Goal: Information Seeking & Learning: Learn about a topic

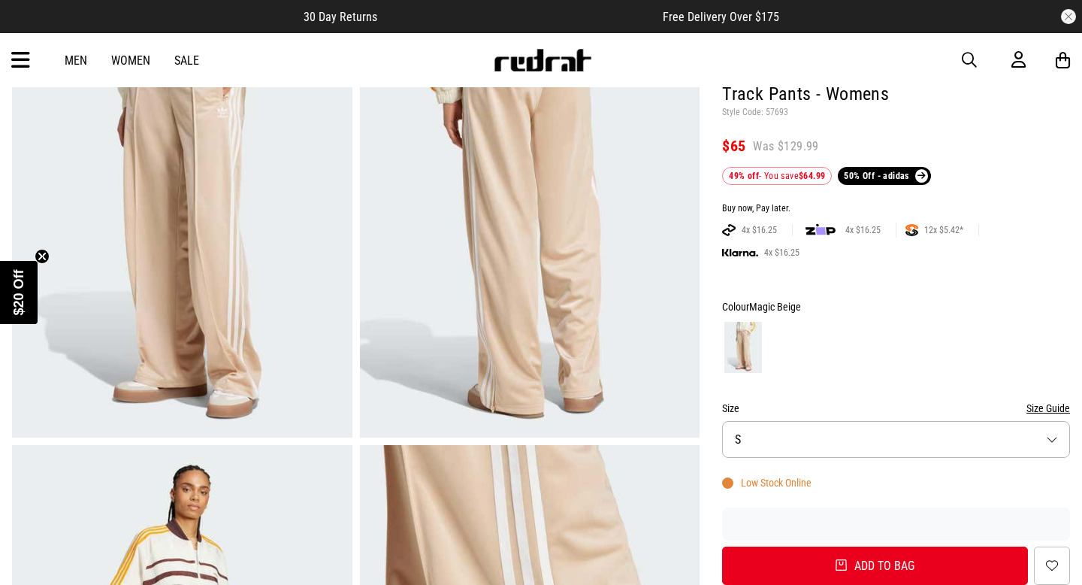
scroll to position [316, 0]
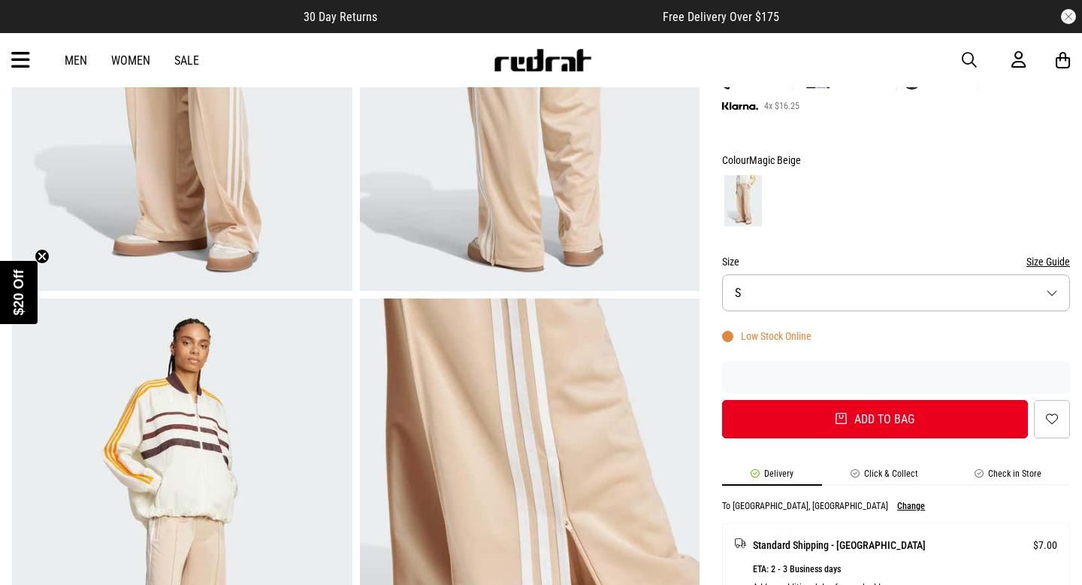
click at [934, 303] on button "Size S" at bounding box center [896, 292] width 348 height 37
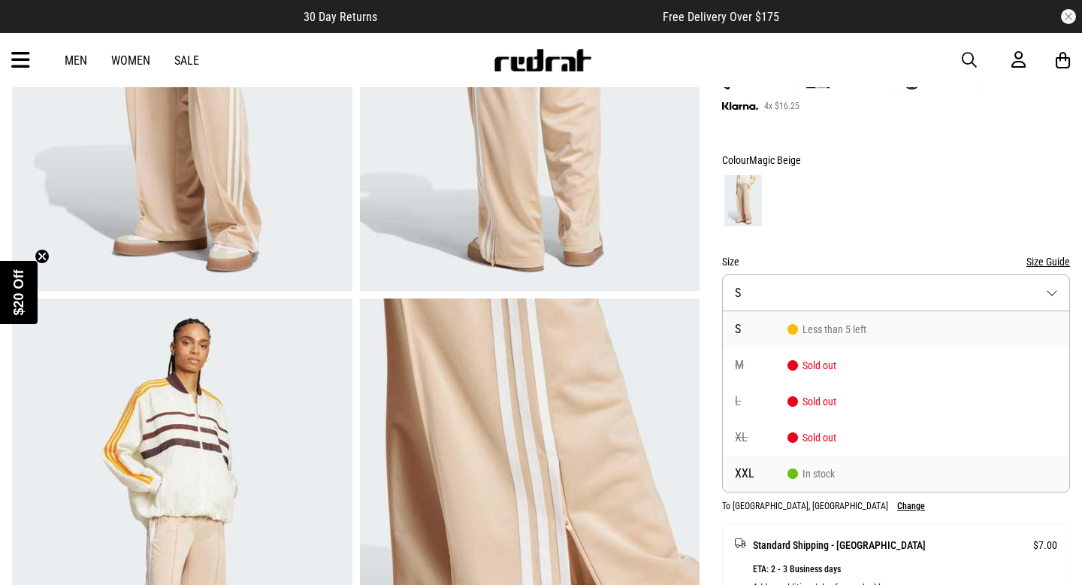
click at [861, 478] on li "XXL In stock" at bounding box center [896, 473] width 346 height 36
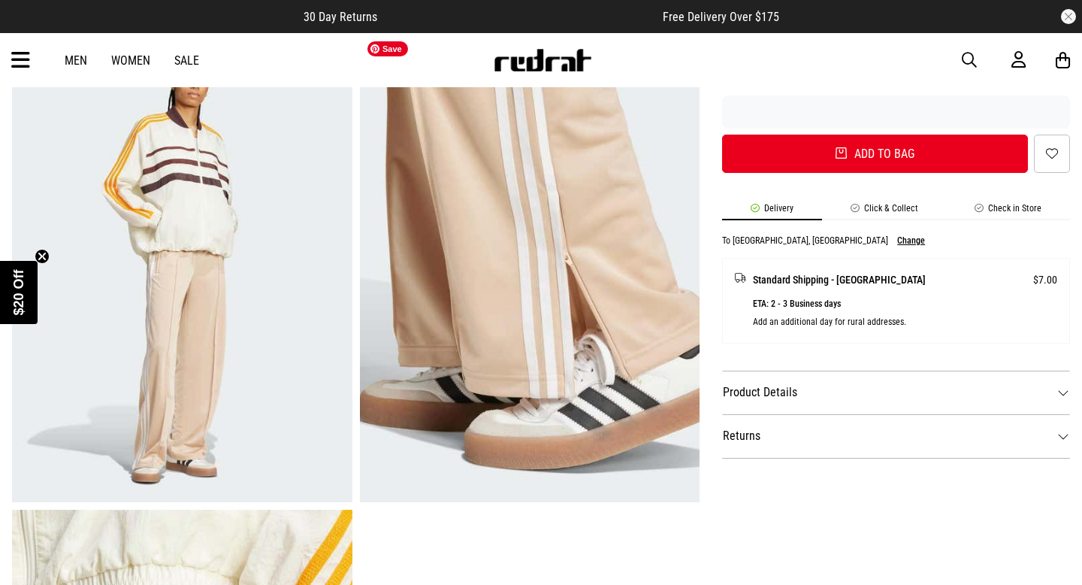
scroll to position [0, 0]
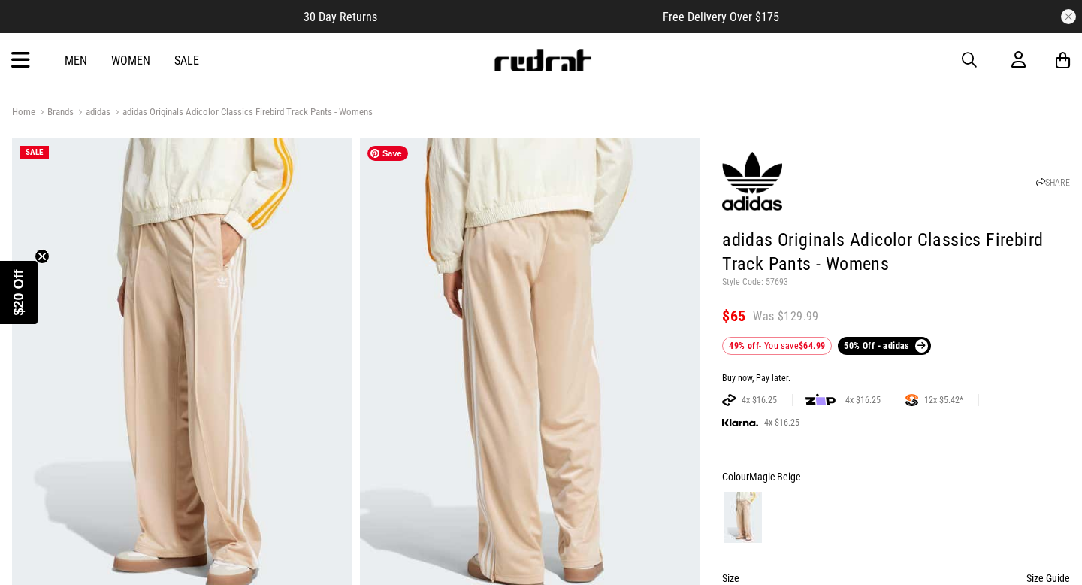
click at [758, 175] on img at bounding box center [752, 181] width 60 height 60
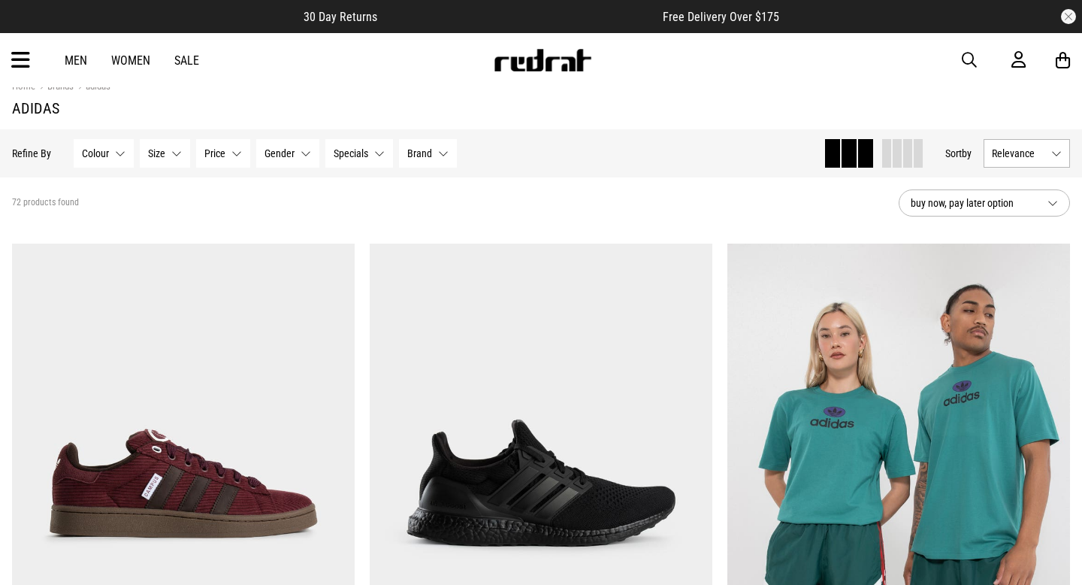
scroll to position [27, 0]
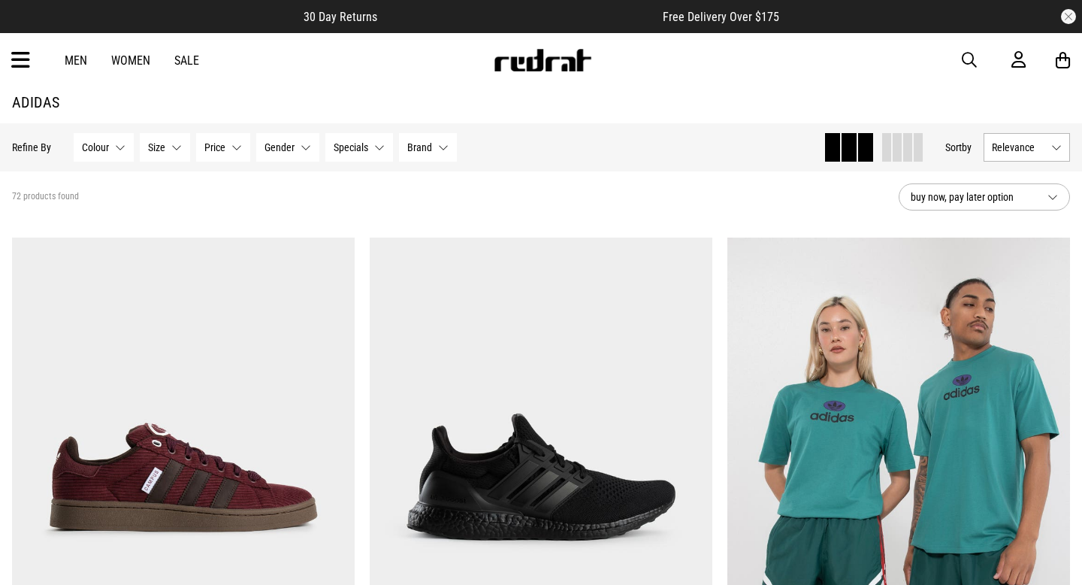
click at [908, 144] on span at bounding box center [907, 147] width 9 height 29
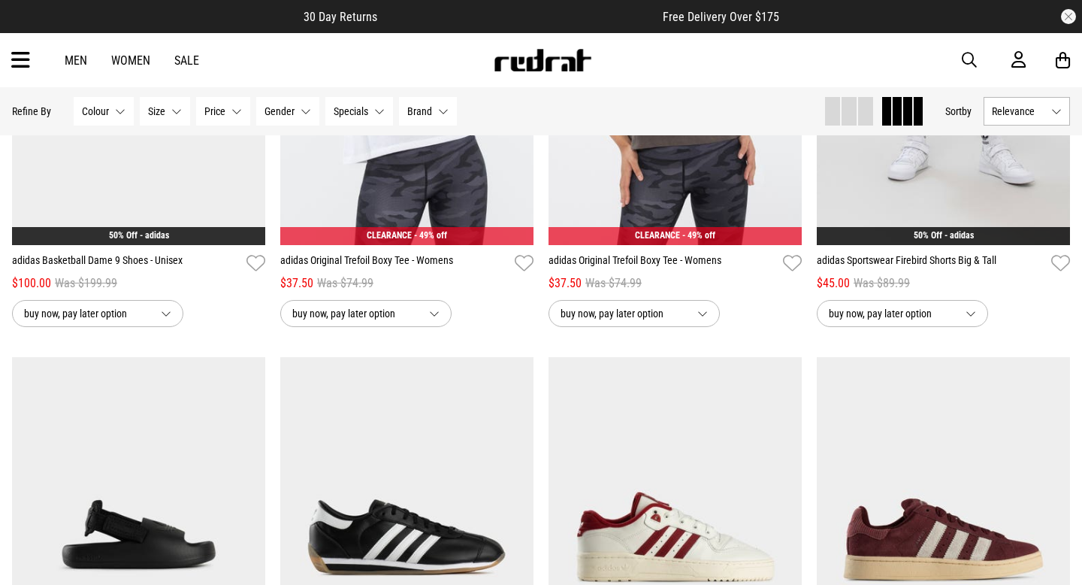
scroll to position [1602, 0]
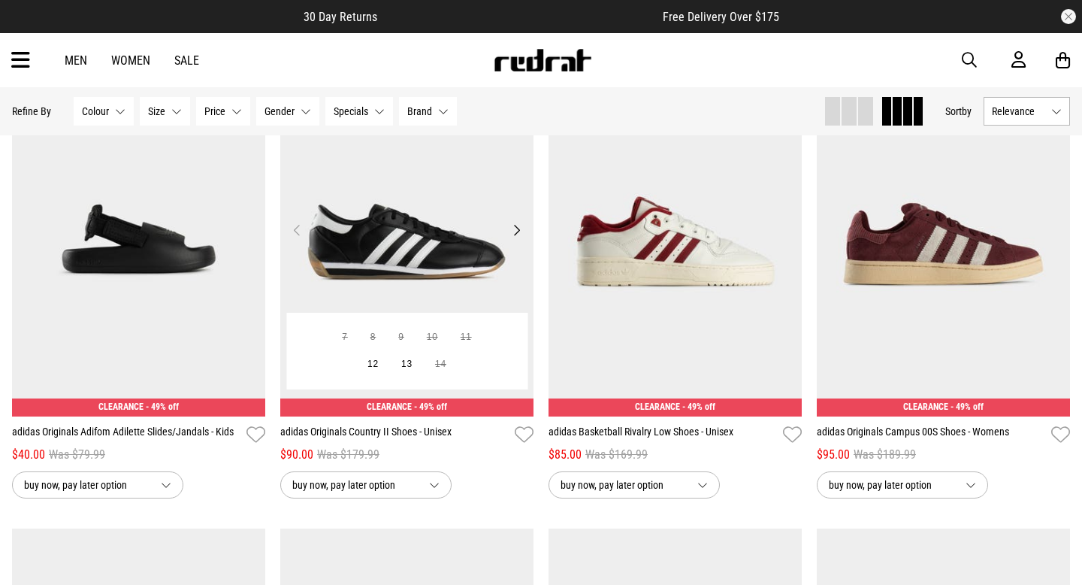
click at [516, 229] on button "Next" at bounding box center [516, 230] width 19 height 18
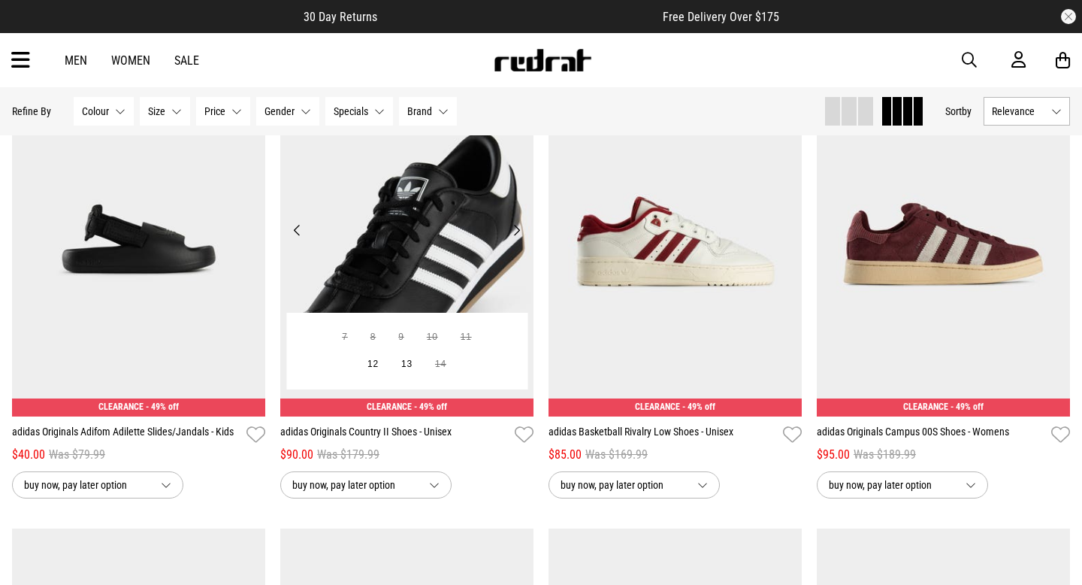
click at [516, 229] on button "Next" at bounding box center [516, 230] width 19 height 18
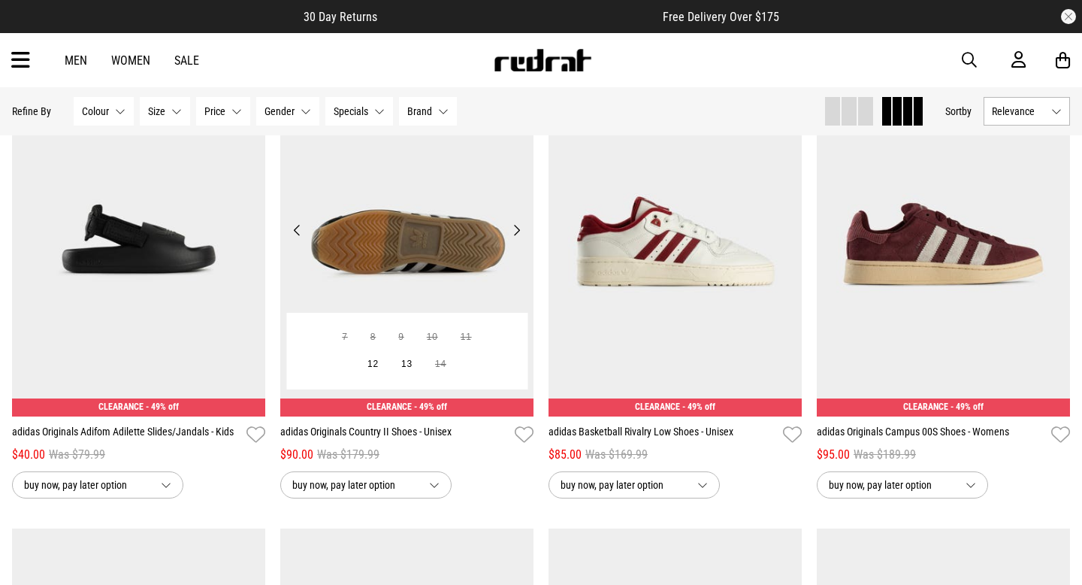
click at [516, 229] on button "Next" at bounding box center [516, 230] width 19 height 18
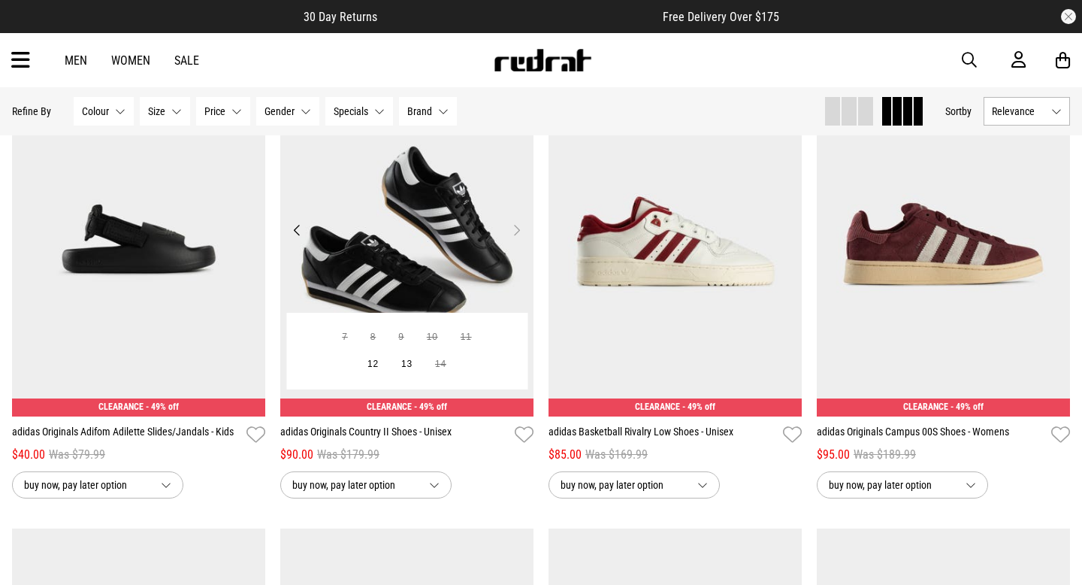
click at [516, 229] on button "Next" at bounding box center [516, 230] width 19 height 18
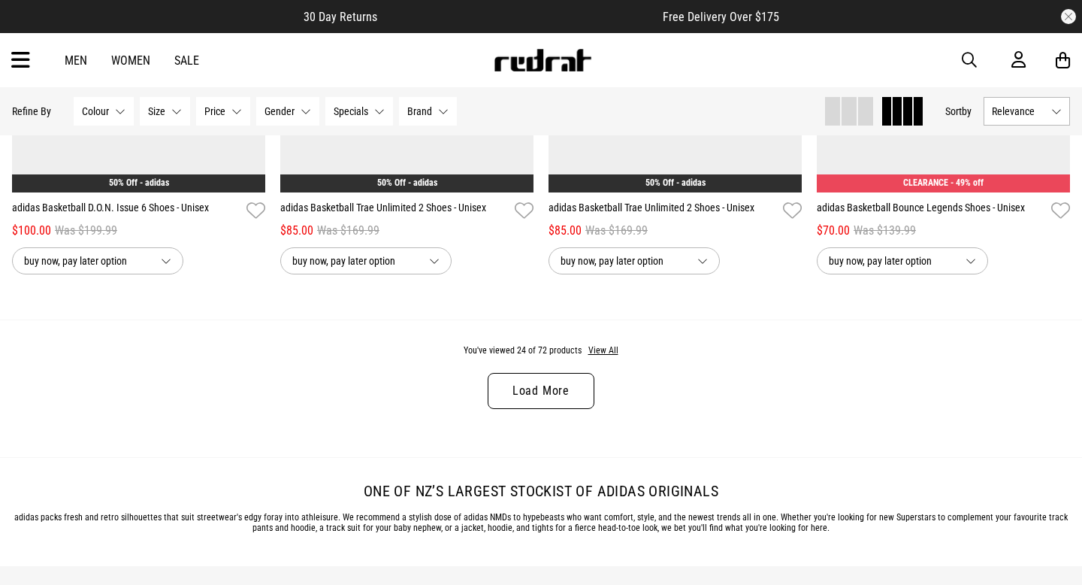
scroll to position [2757, 0]
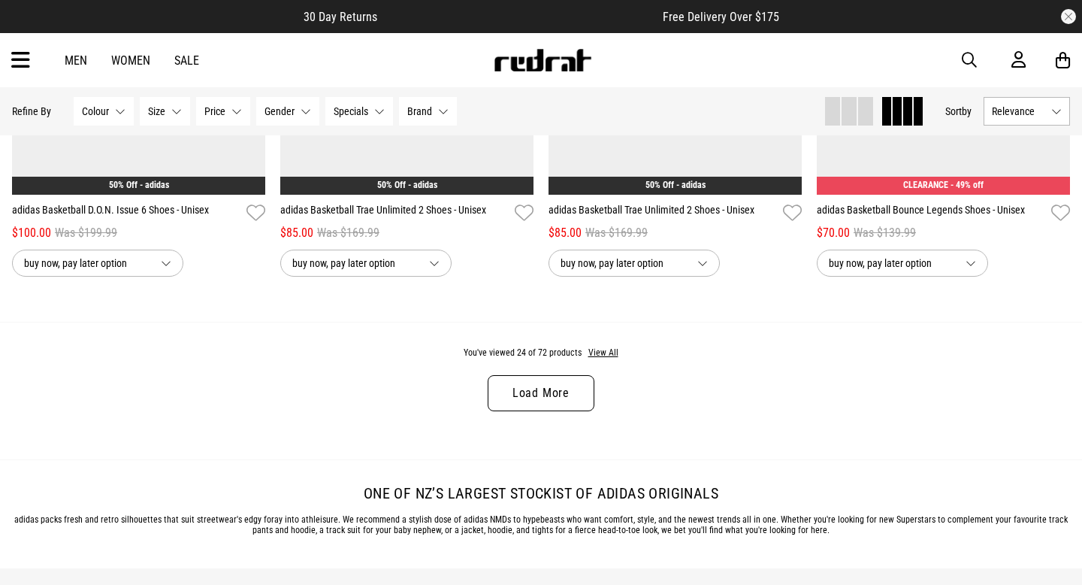
click at [538, 399] on link "Load More" at bounding box center [541, 393] width 107 height 36
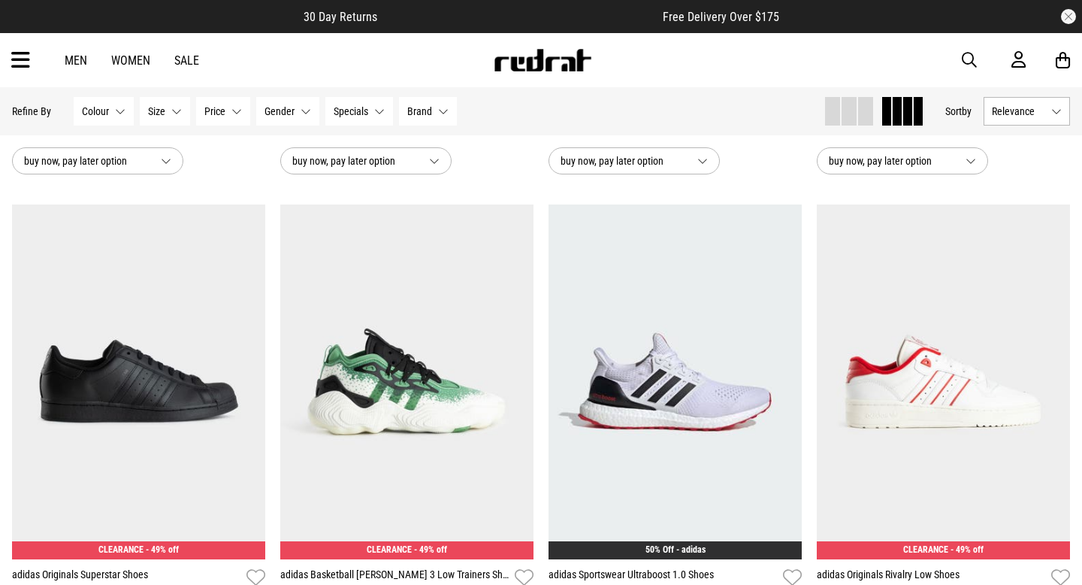
scroll to position [3964, 0]
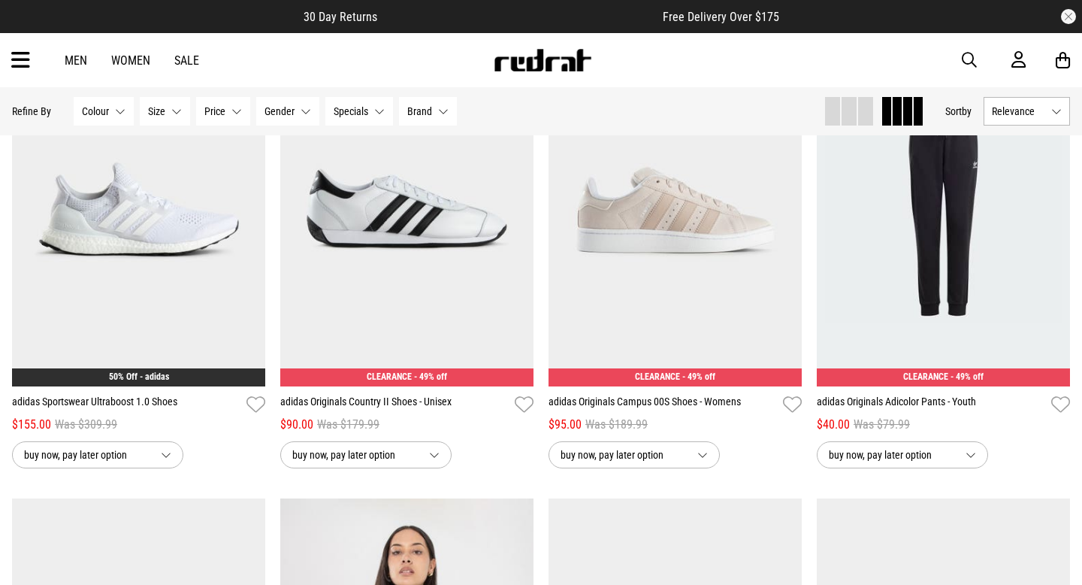
click at [128, 62] on link "Women" at bounding box center [130, 60] width 39 height 14
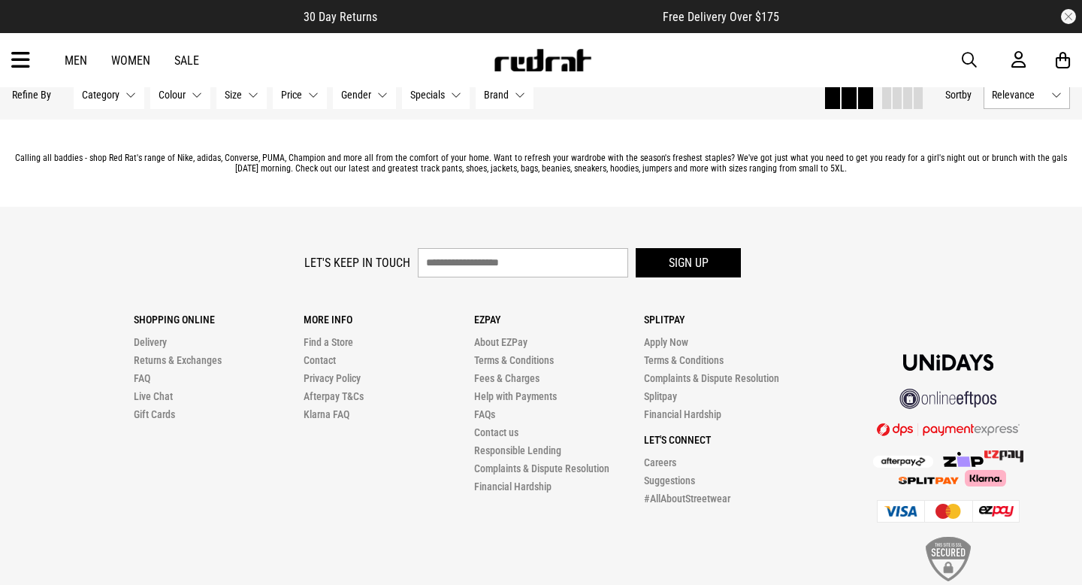
scroll to position [5087, 0]
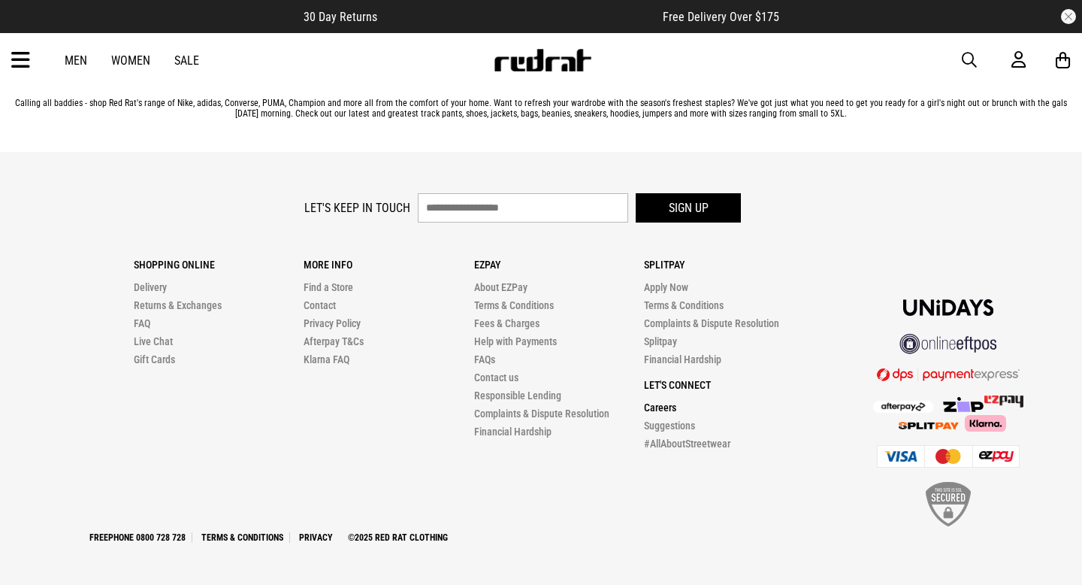
click at [668, 410] on link "Careers" at bounding box center [660, 407] width 32 height 12
